Goal: Transaction & Acquisition: Purchase product/service

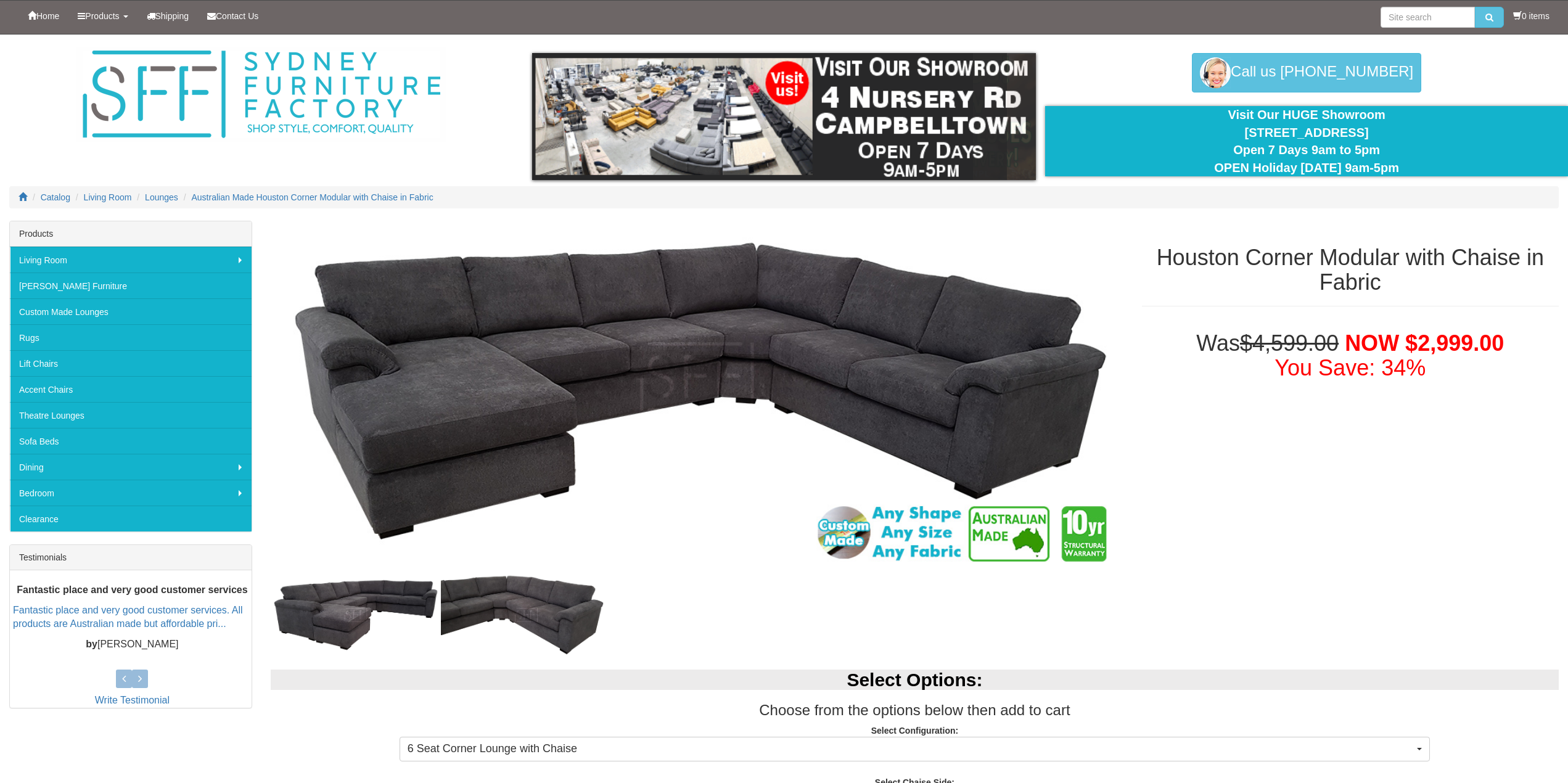
select select "266"
select select "1827"
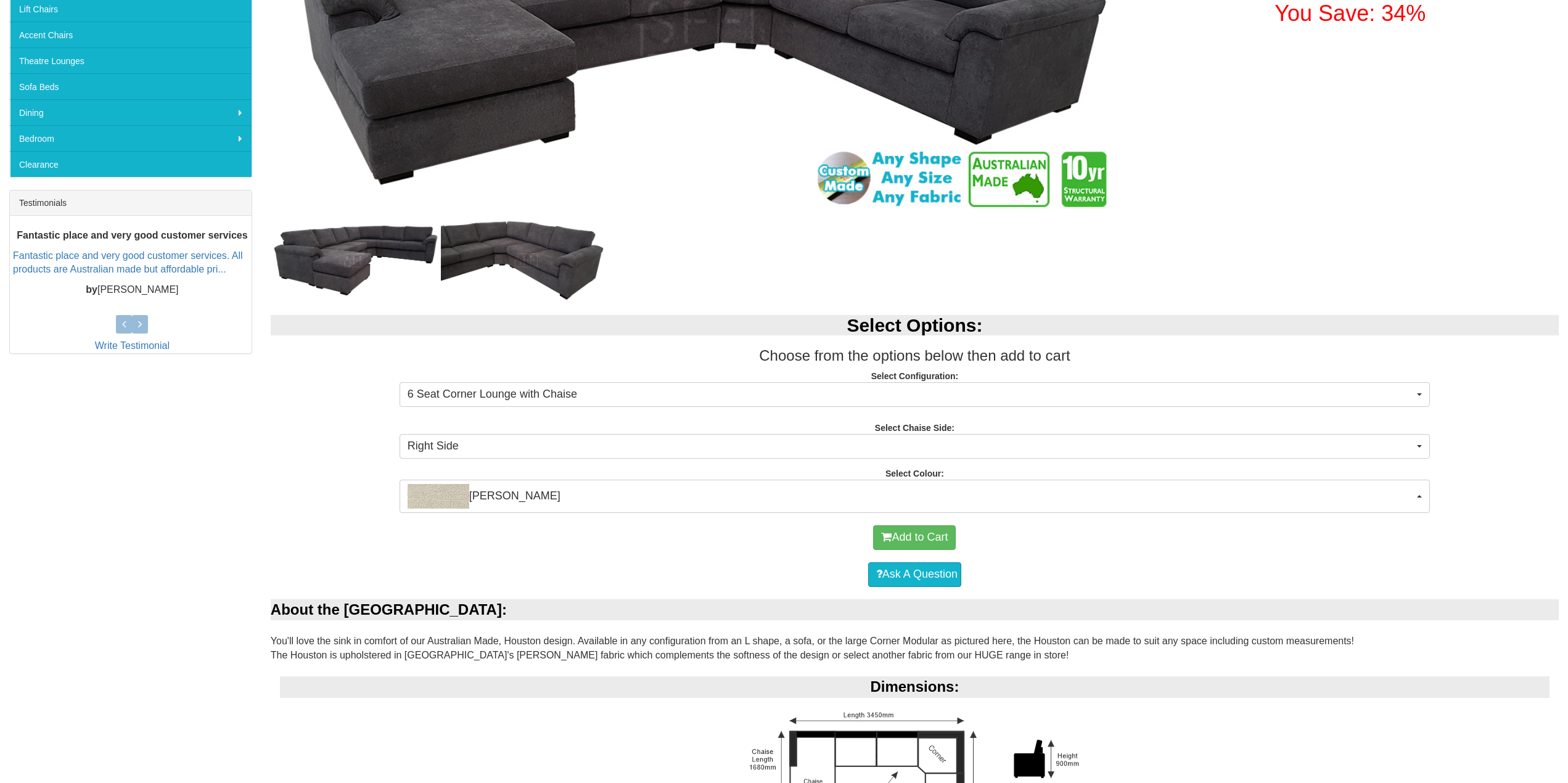
scroll to position [370, 0]
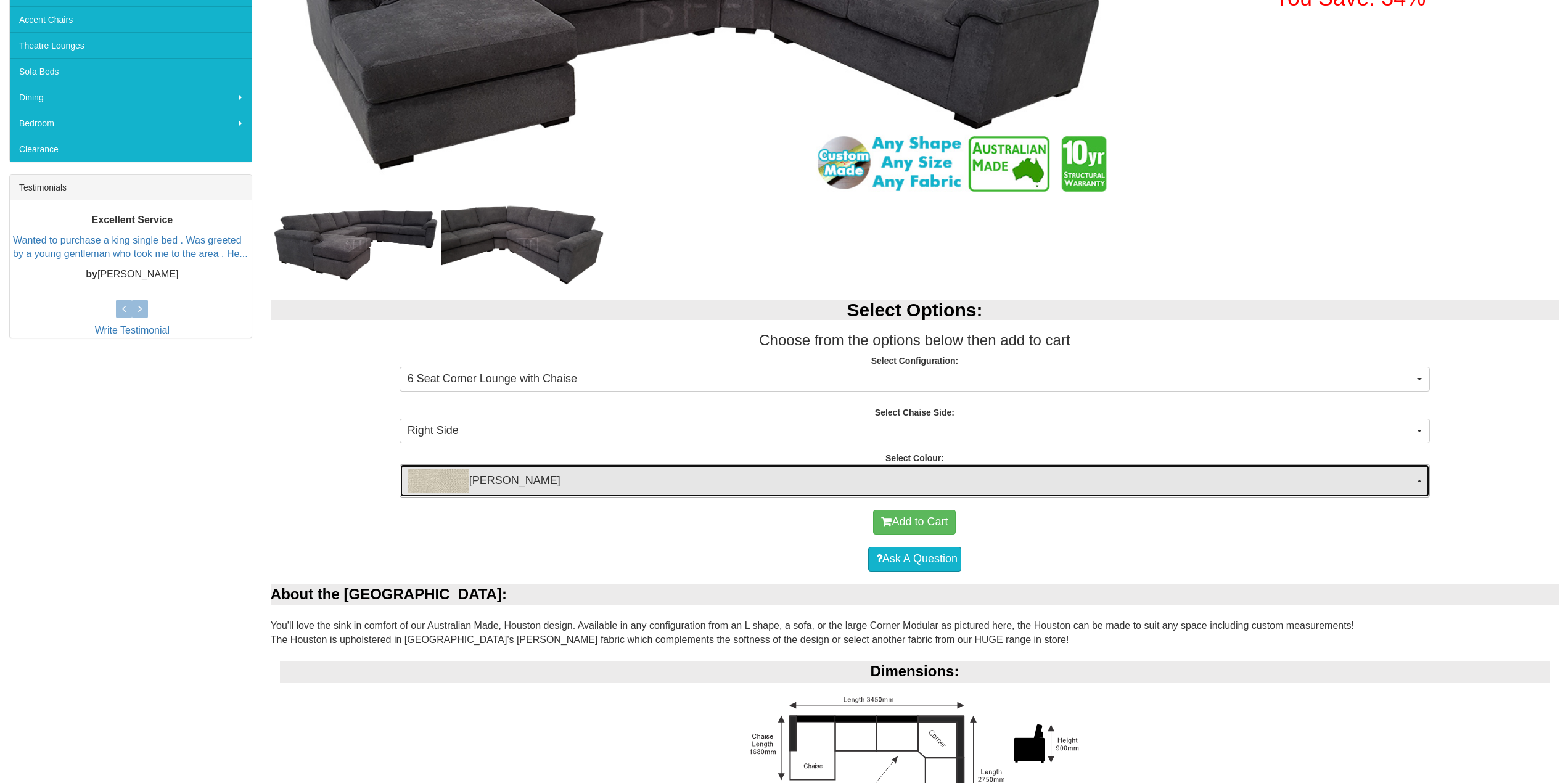
click at [742, 489] on span "Fletcher Barley" at bounding box center [910, 481] width 1006 height 24
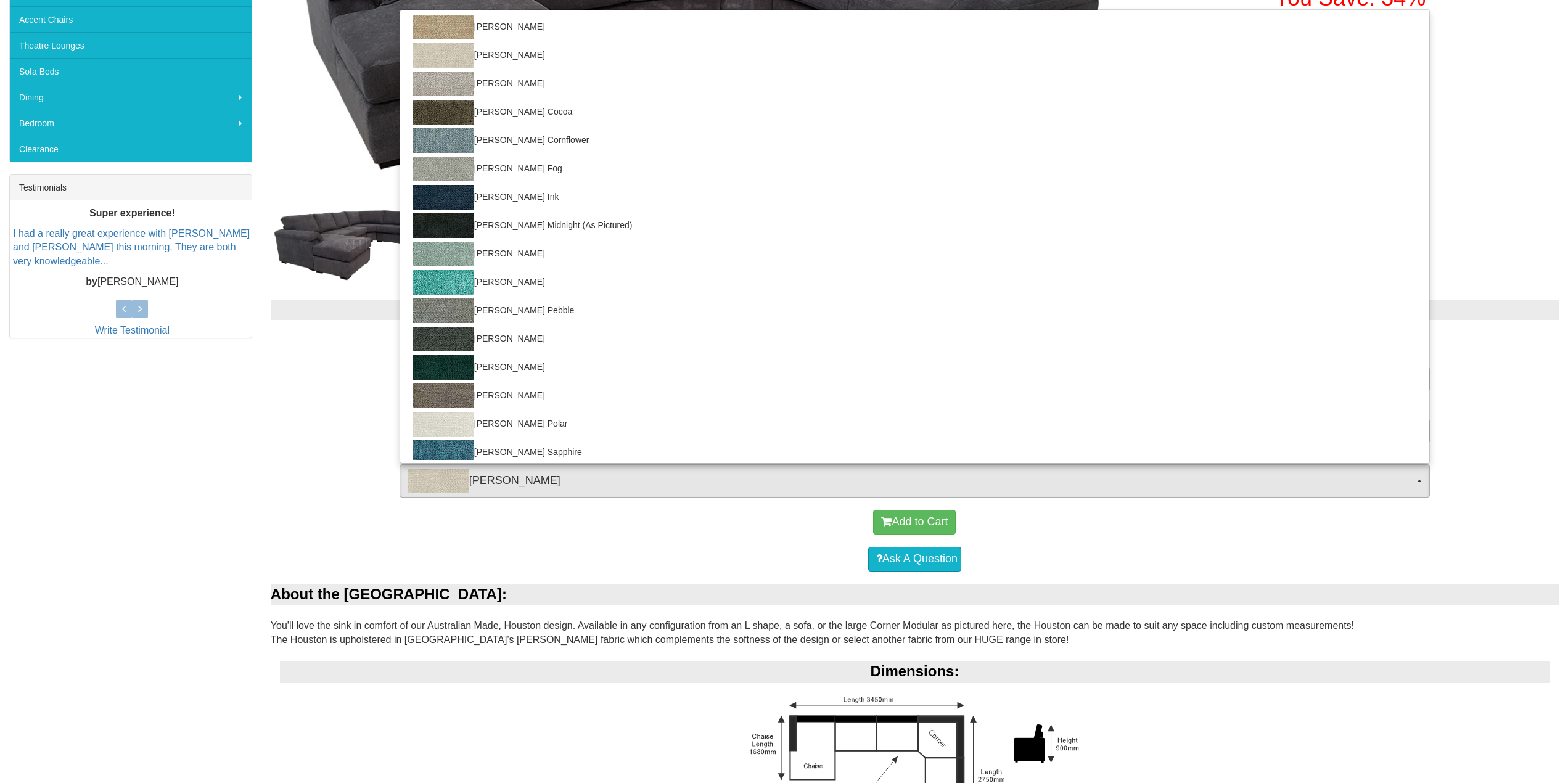
click at [325, 396] on div "Select Options: Choose from the options below then add to cart Select Configura…" at bounding box center [914, 393] width 1306 height 211
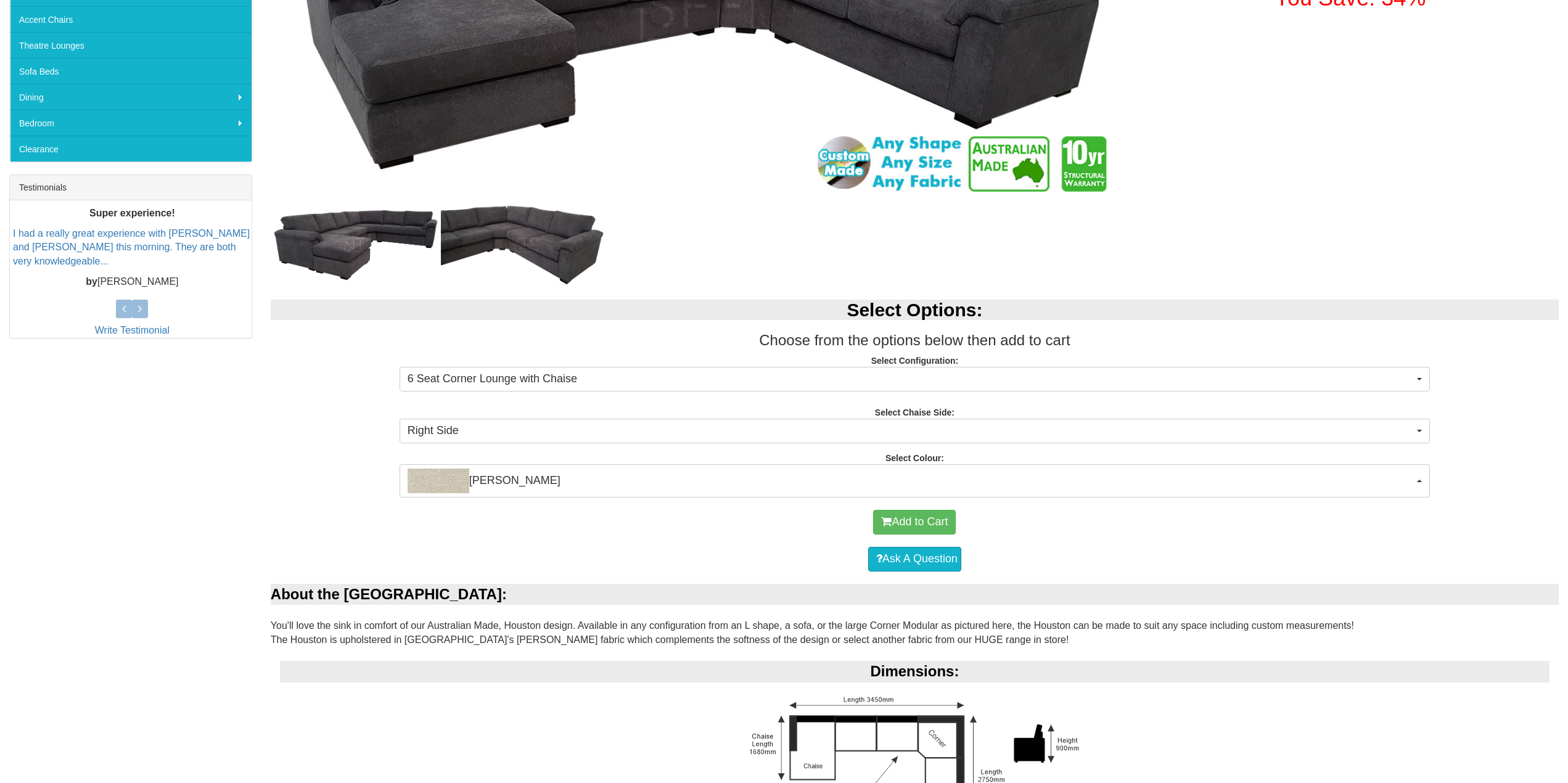
scroll to position [62, 0]
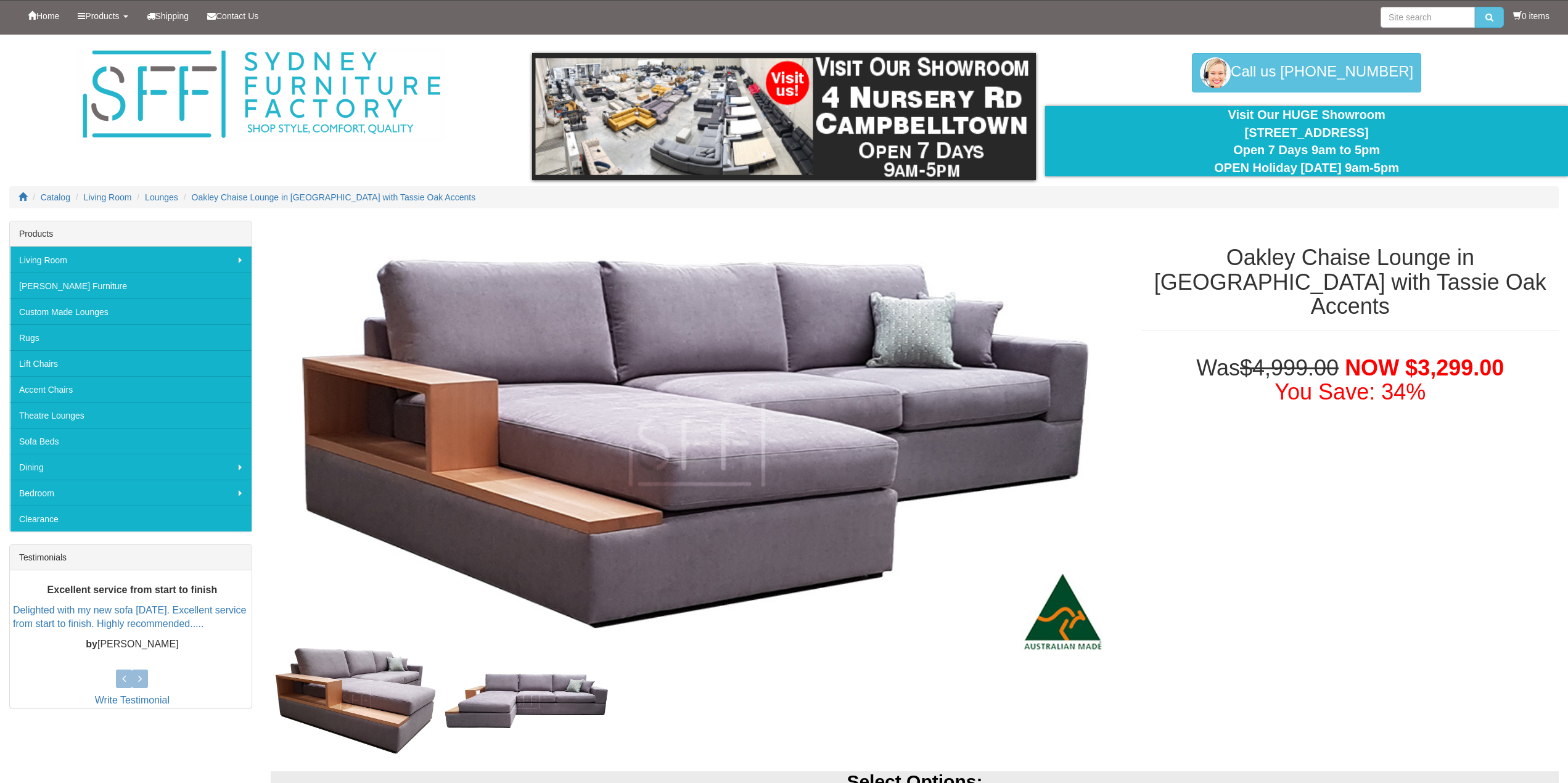
select select "1535"
select select "1541"
select select "1530"
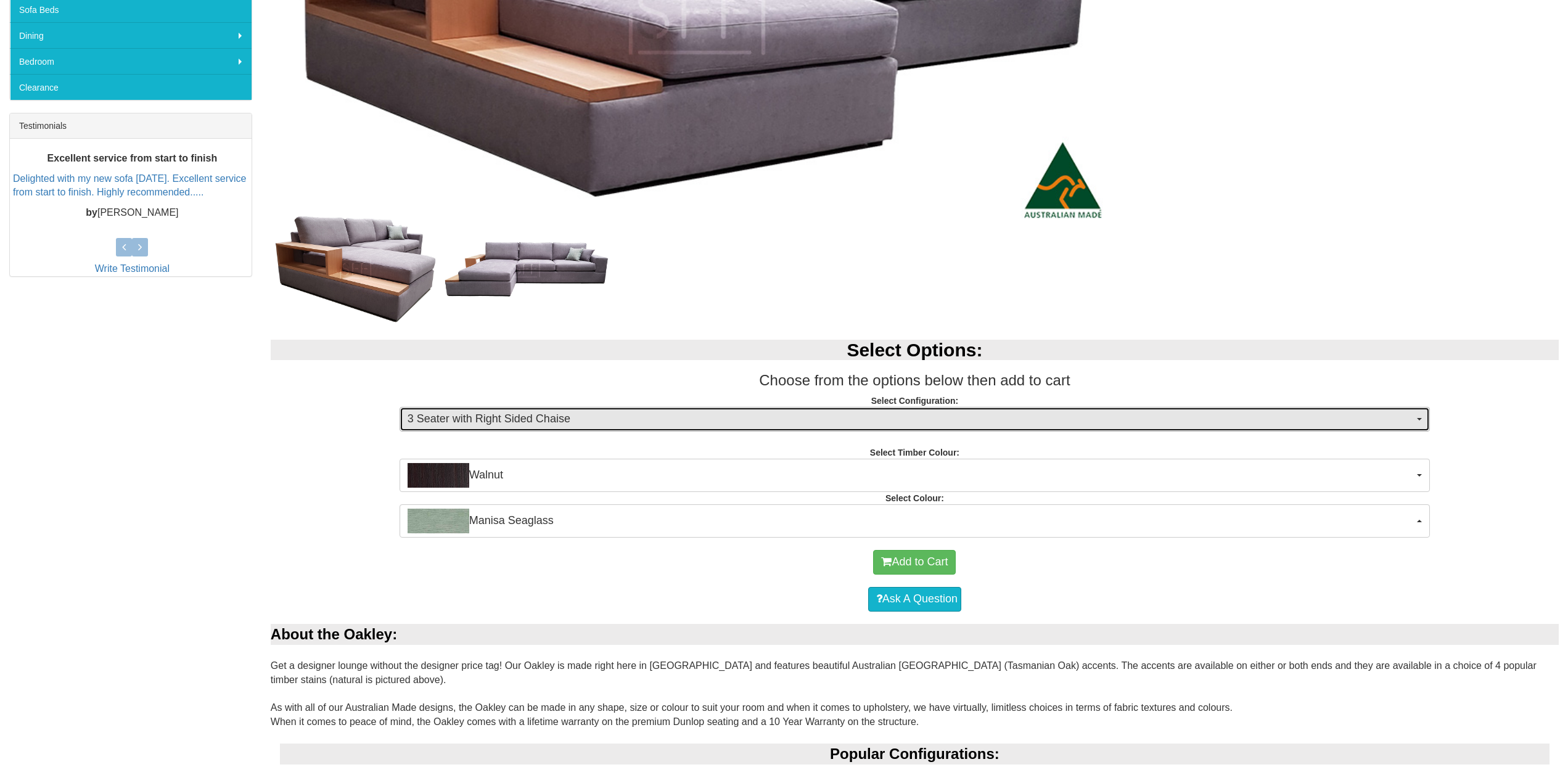
click at [578, 420] on span "3 Seater with Right Sided Chaise" at bounding box center [910, 419] width 1006 height 16
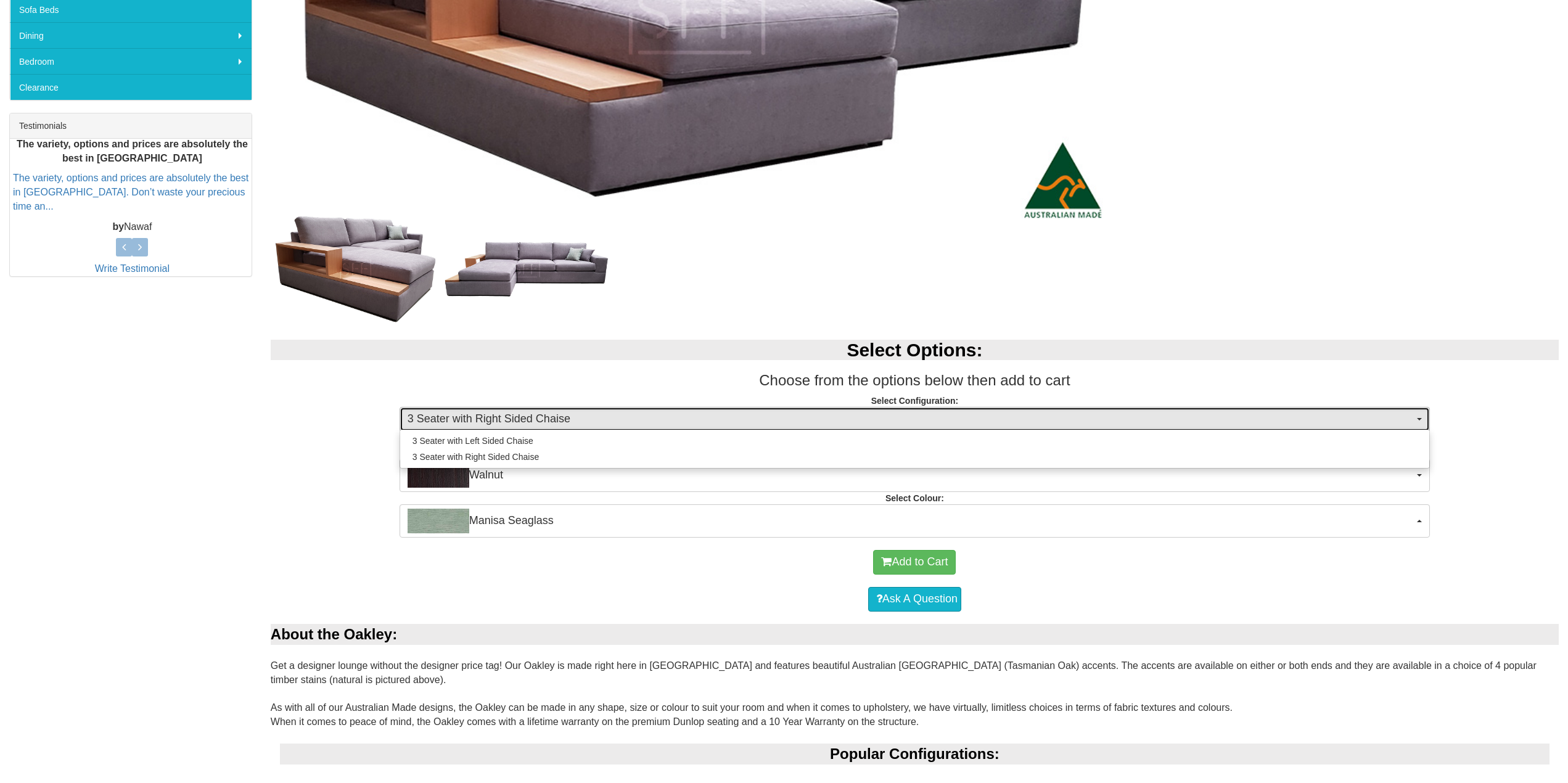
click at [575, 413] on span "3 Seater with Right Sided Chaise" at bounding box center [910, 419] width 1006 height 16
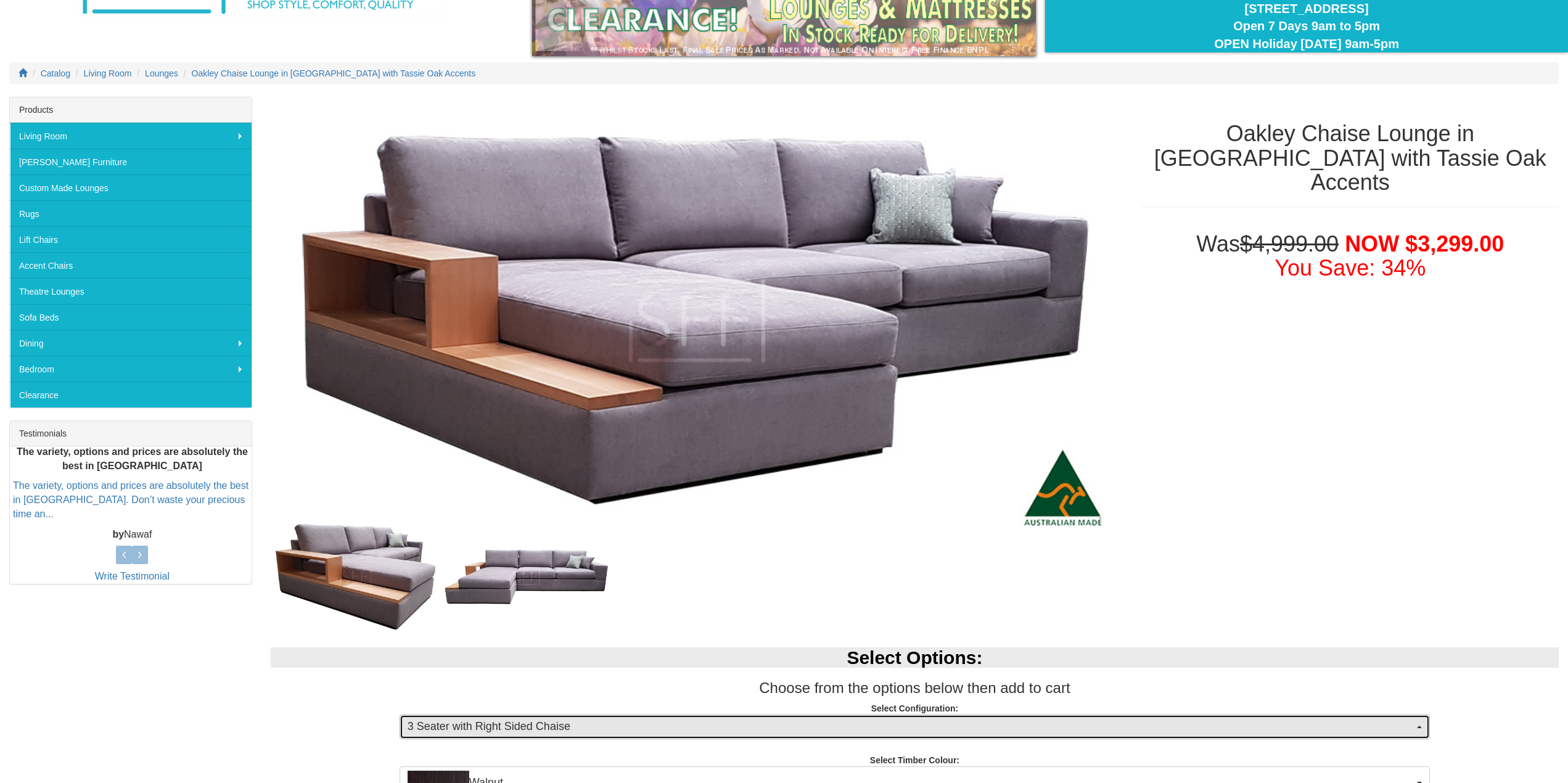
scroll to position [123, 0]
click at [584, 730] on span "3 Seater with Right Sided Chaise" at bounding box center [910, 728] width 1006 height 16
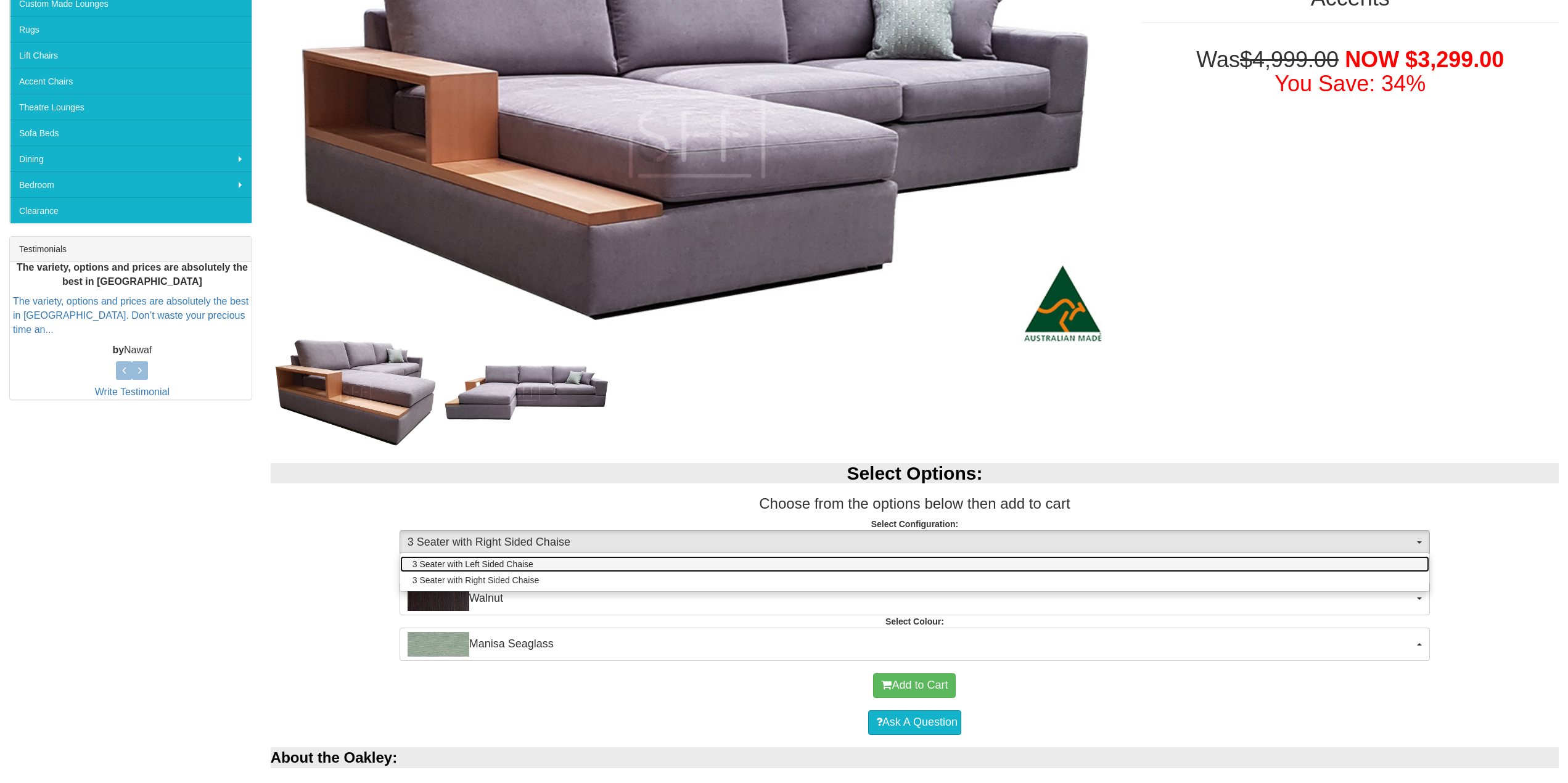
click at [569, 571] on link "3 Seater with Left Sided Chaise" at bounding box center [914, 565] width 1029 height 16
select select "496"
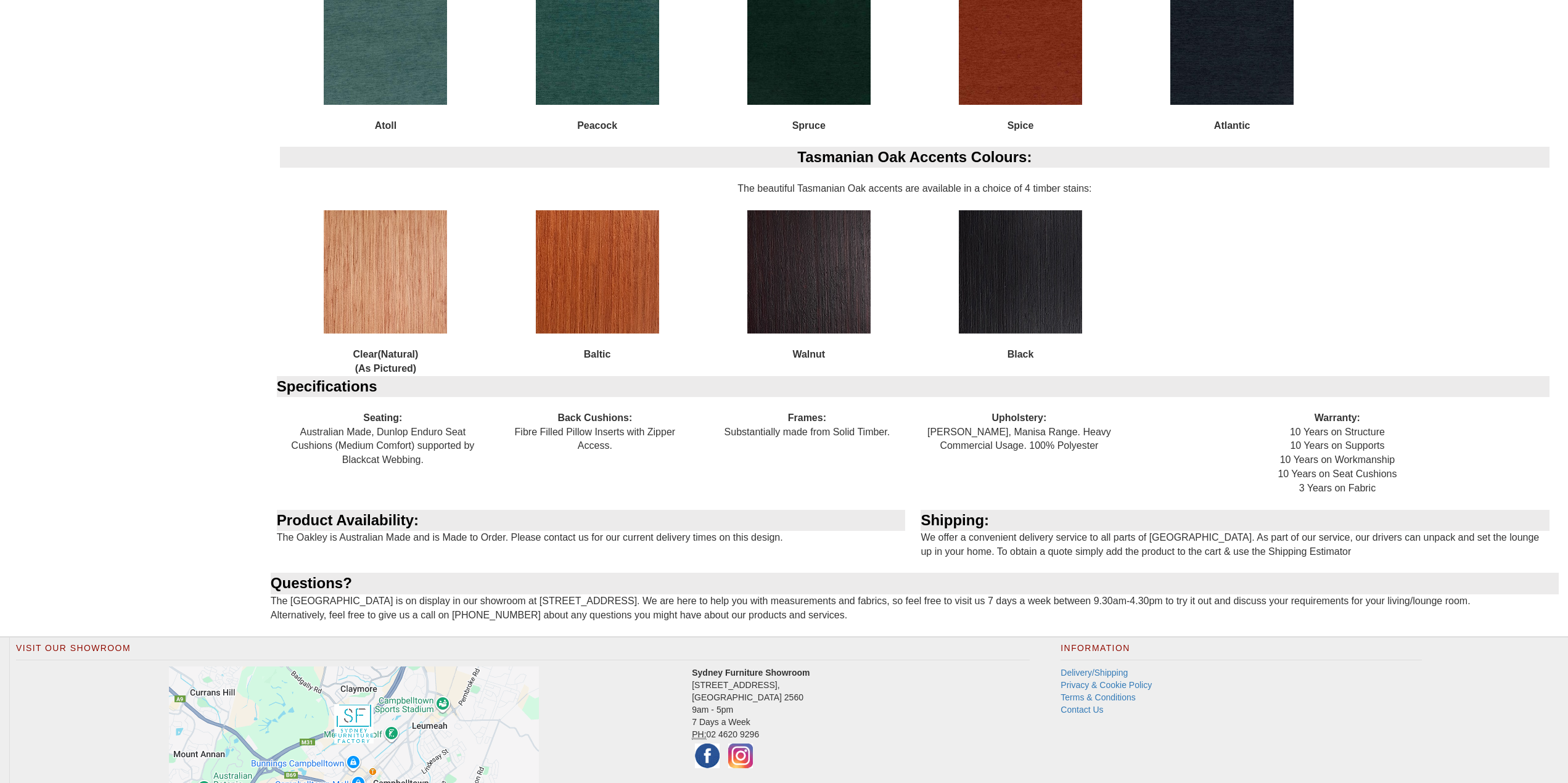
scroll to position [524, 0]
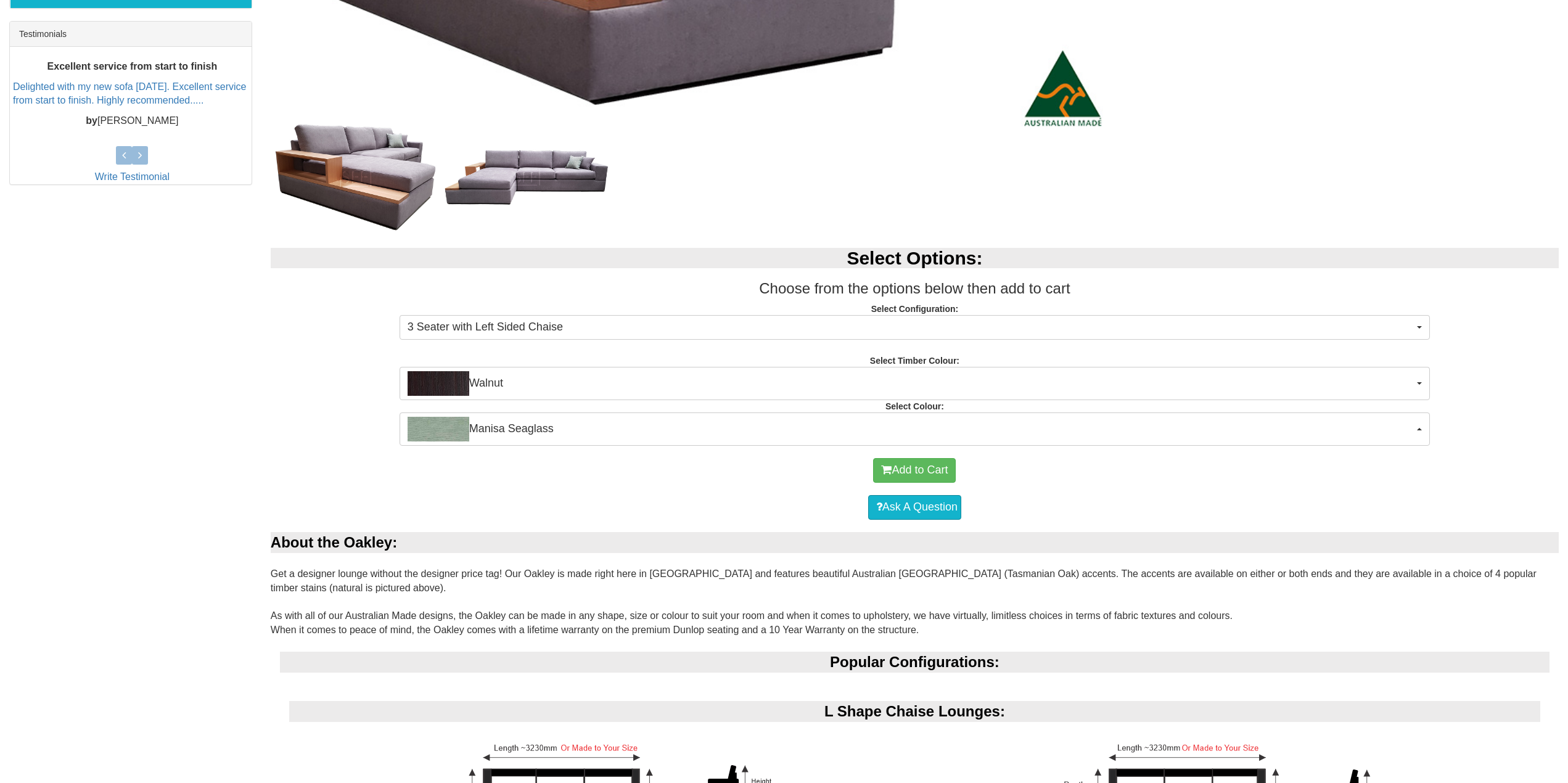
drag, startPoint x: 1362, startPoint y: 421, endPoint x: 973, endPoint y: 2, distance: 571.7
